Goal: Navigation & Orientation: Find specific page/section

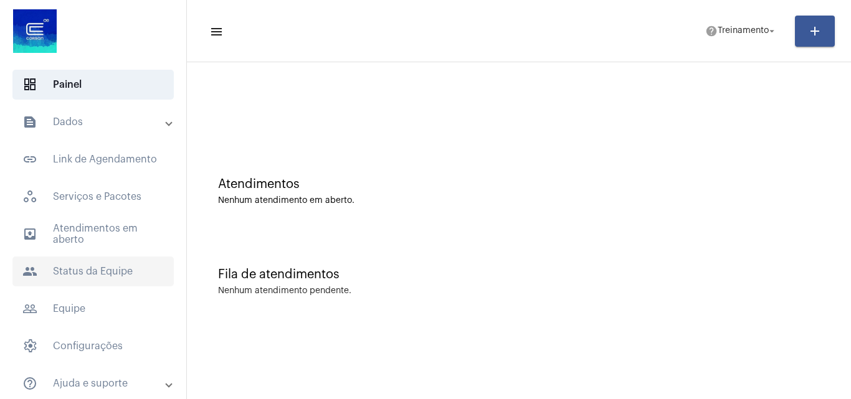
click at [86, 271] on span "people Status da Equipe" at bounding box center [92, 272] width 161 height 30
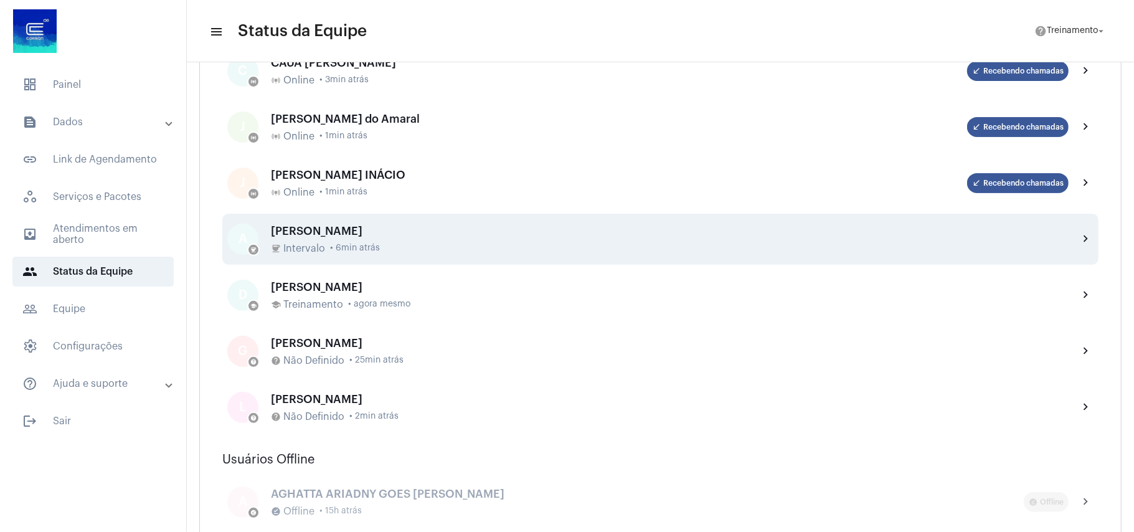
scroll to position [125, 0]
